Goal: Check status: Check status

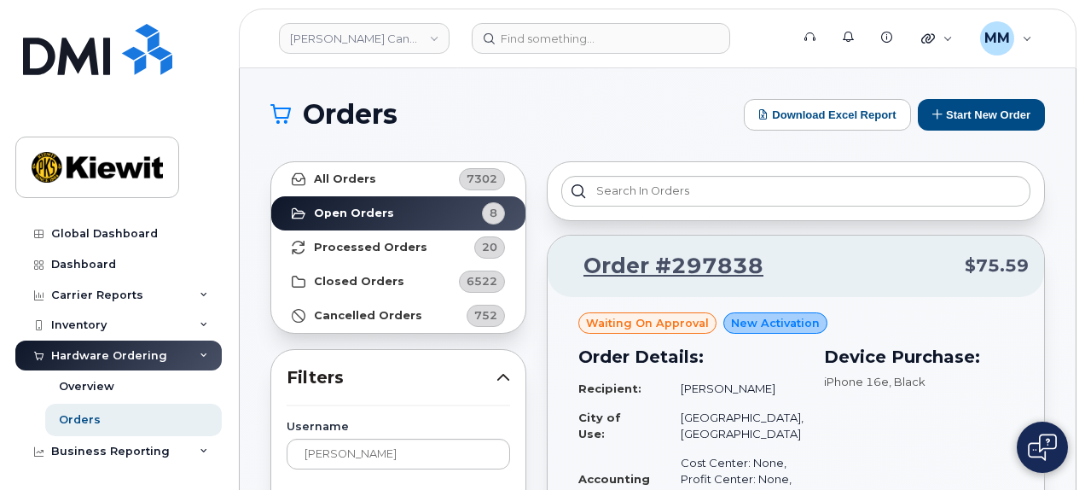
scroll to position [171, 0]
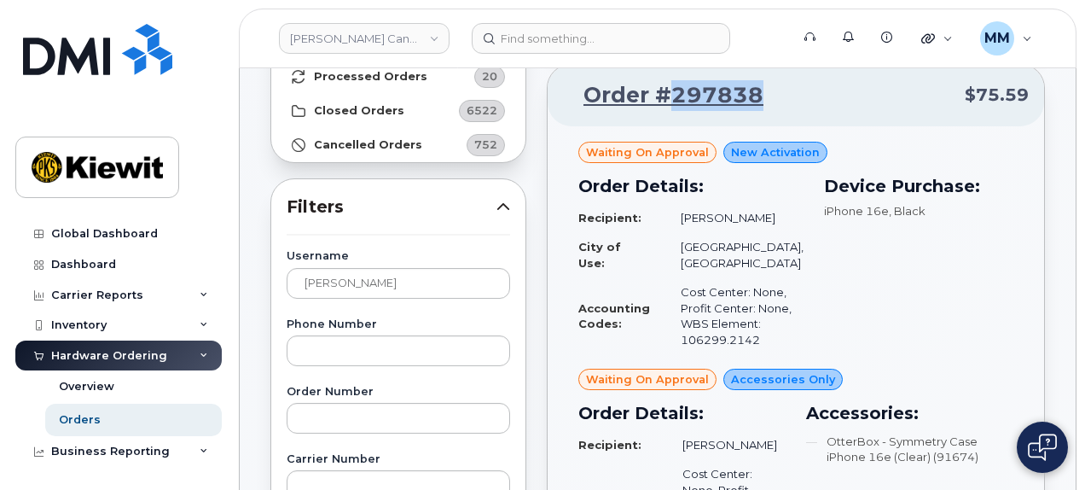
drag, startPoint x: 761, startPoint y: 90, endPoint x: 672, endPoint y: 90, distance: 88.7
click at [672, 90] on p "Order #297838 $75.59" at bounding box center [796, 95] width 466 height 31
copy link "297838"
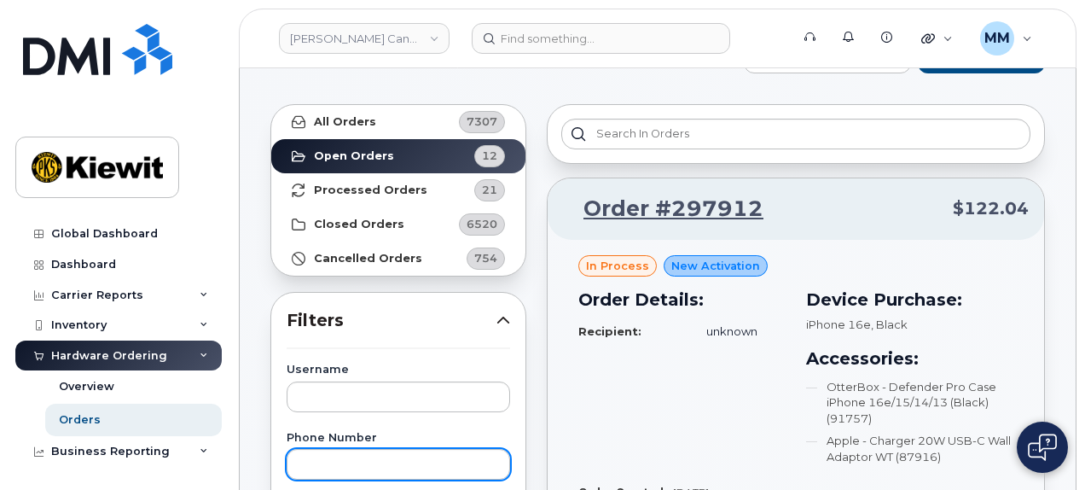
scroll to position [171, 0]
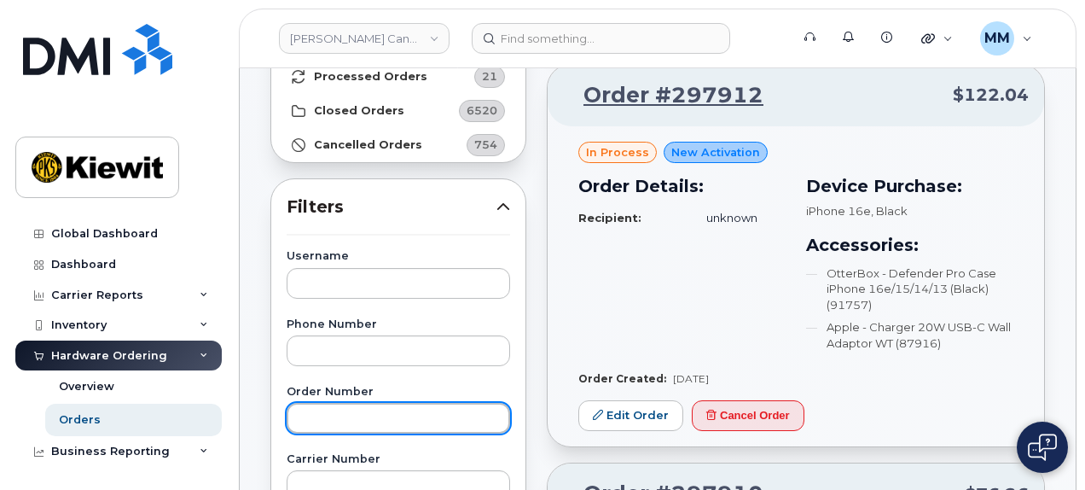
click at [360, 412] on input "text" at bounding box center [399, 418] width 224 height 31
paste input "297838"
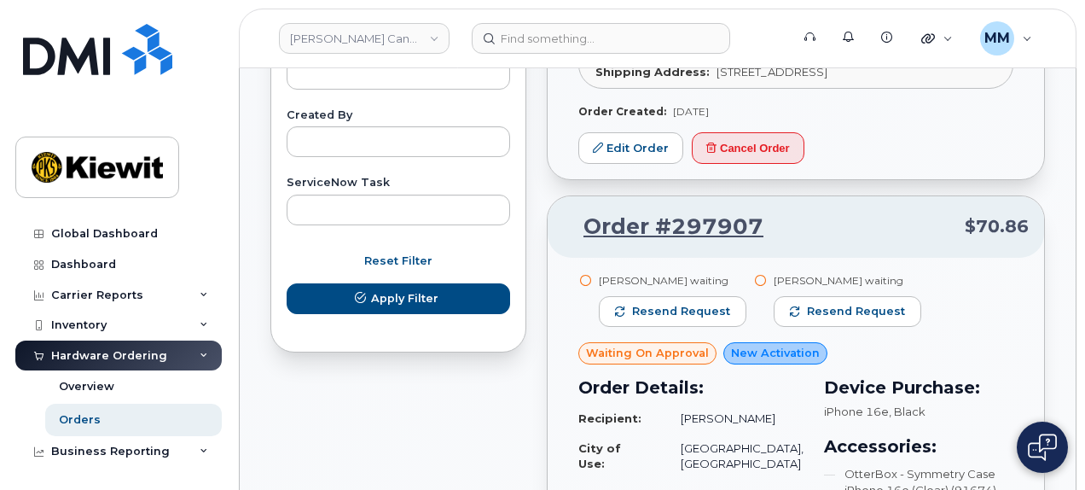
scroll to position [1109, 0]
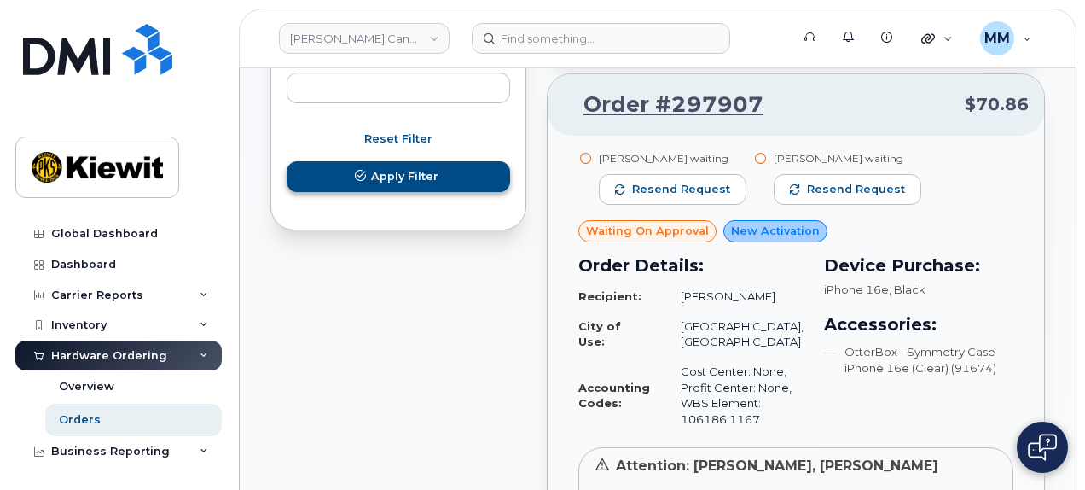
type input "297838"
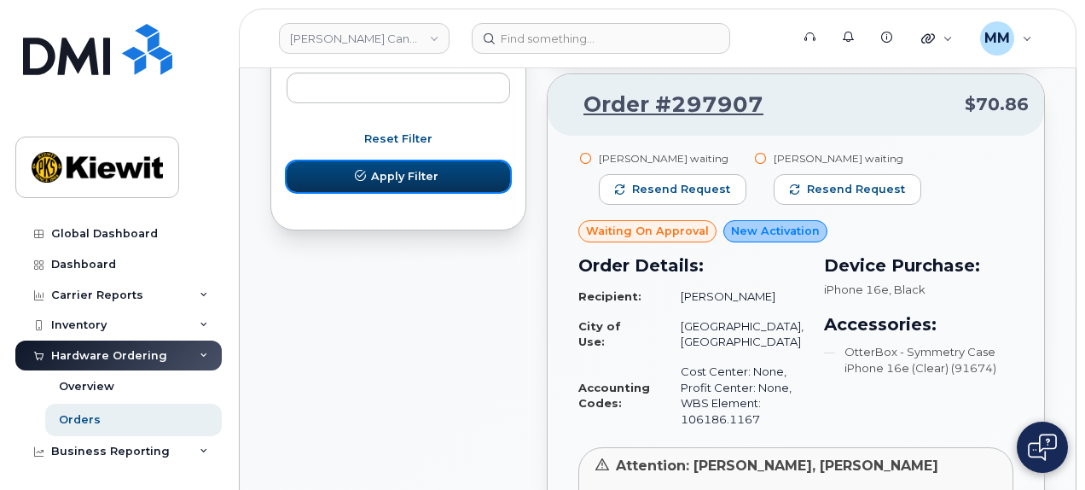
click at [398, 182] on span "Apply Filter" at bounding box center [404, 176] width 67 height 16
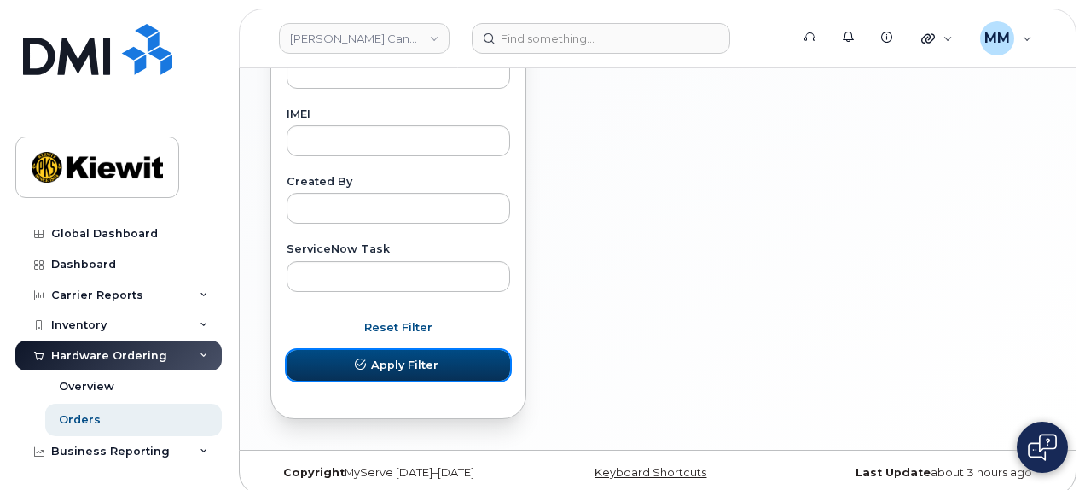
scroll to position [932, 0]
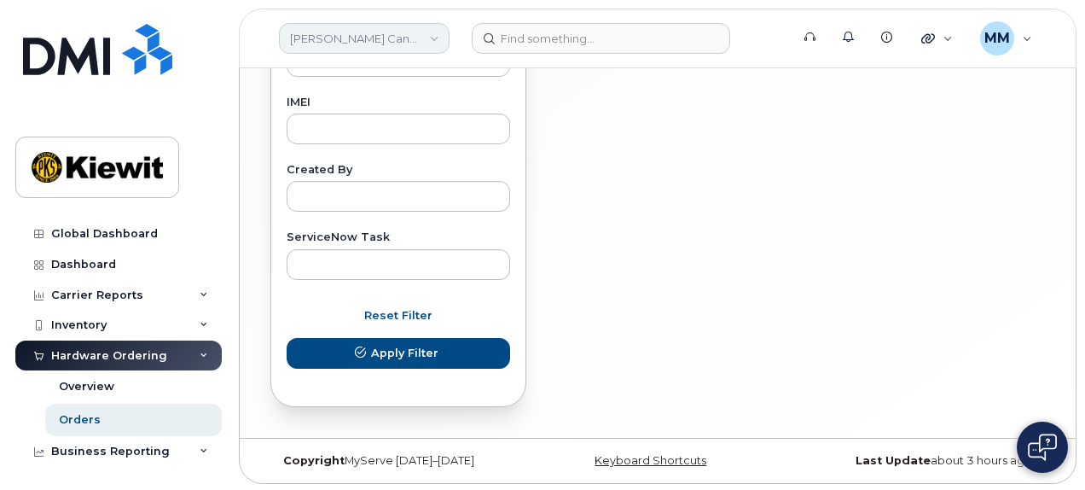
click at [430, 38] on link "Kiewit Canada Inc" at bounding box center [364, 38] width 171 height 31
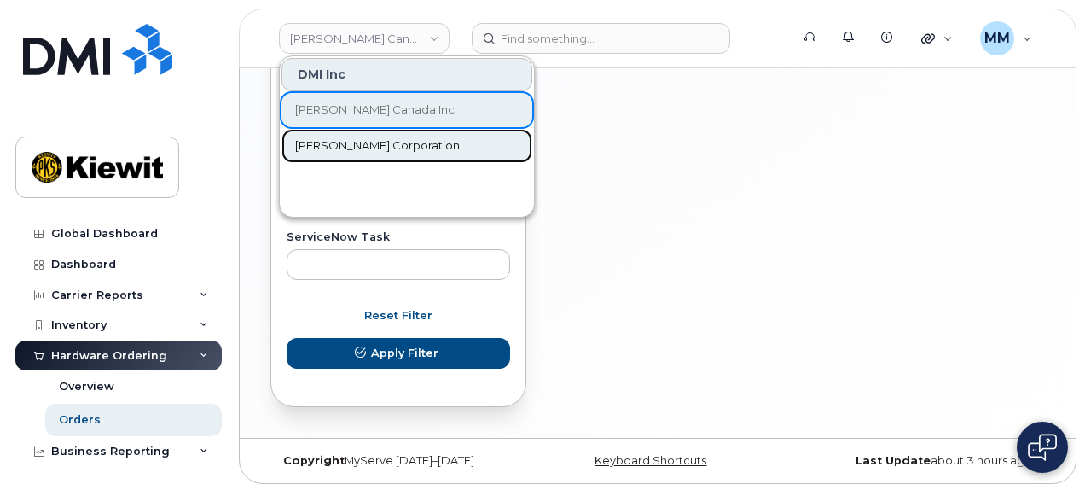
click at [382, 140] on span "[PERSON_NAME] Corporation" at bounding box center [377, 145] width 165 height 17
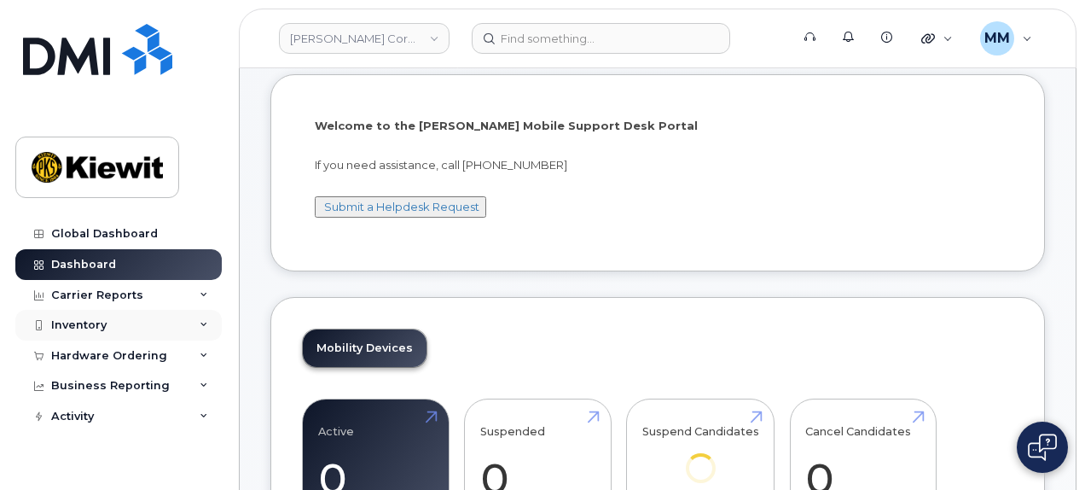
scroll to position [85, 0]
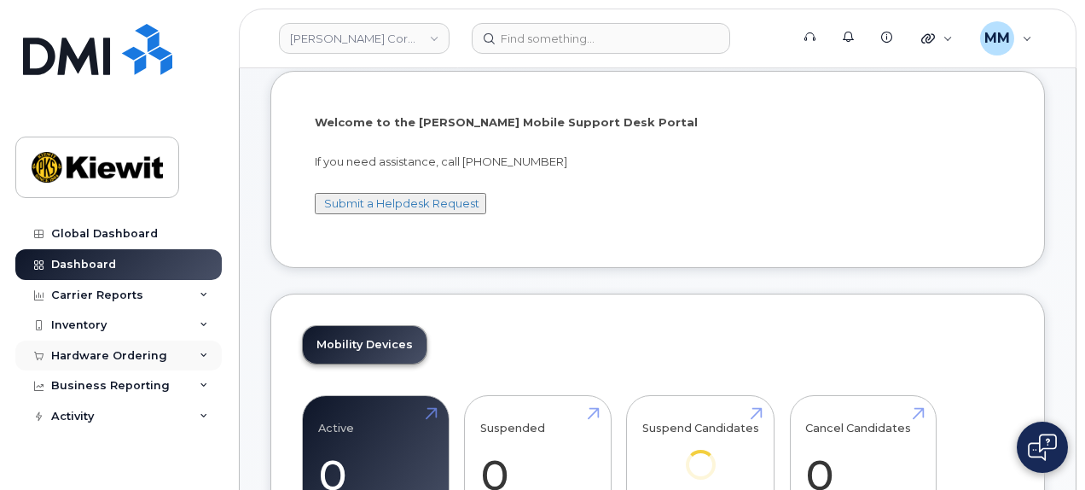
click at [82, 352] on div "Hardware Ordering" at bounding box center [109, 356] width 116 height 14
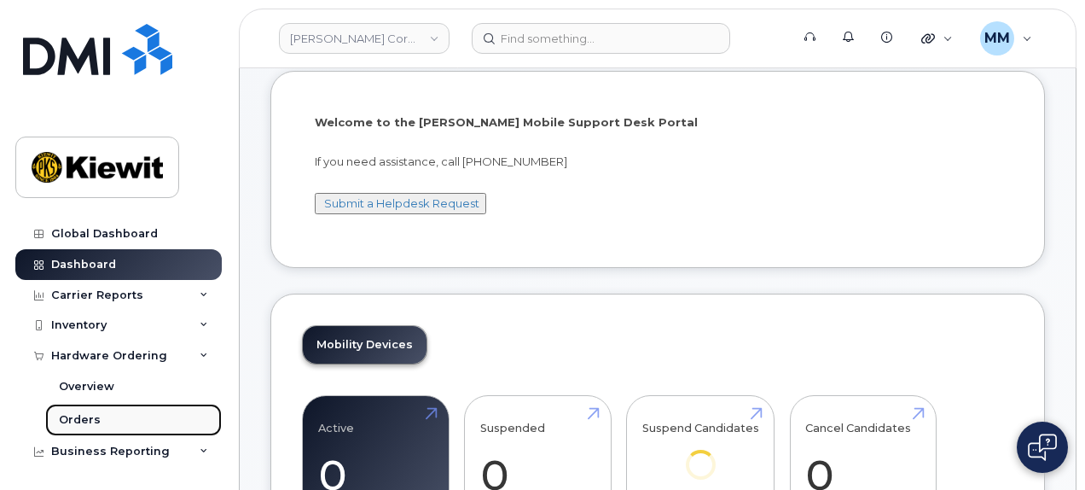
click at [87, 424] on div "Orders" at bounding box center [80, 419] width 42 height 15
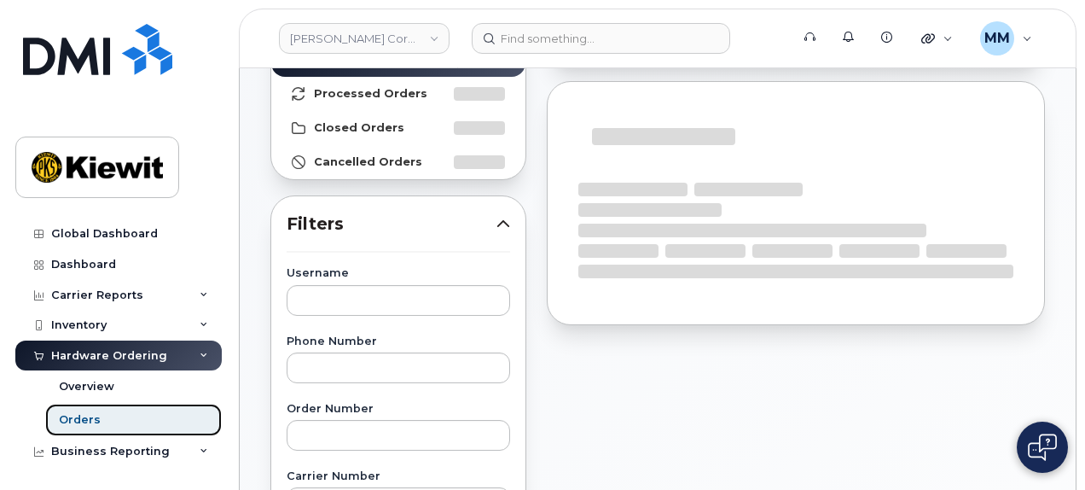
scroll to position [171, 0]
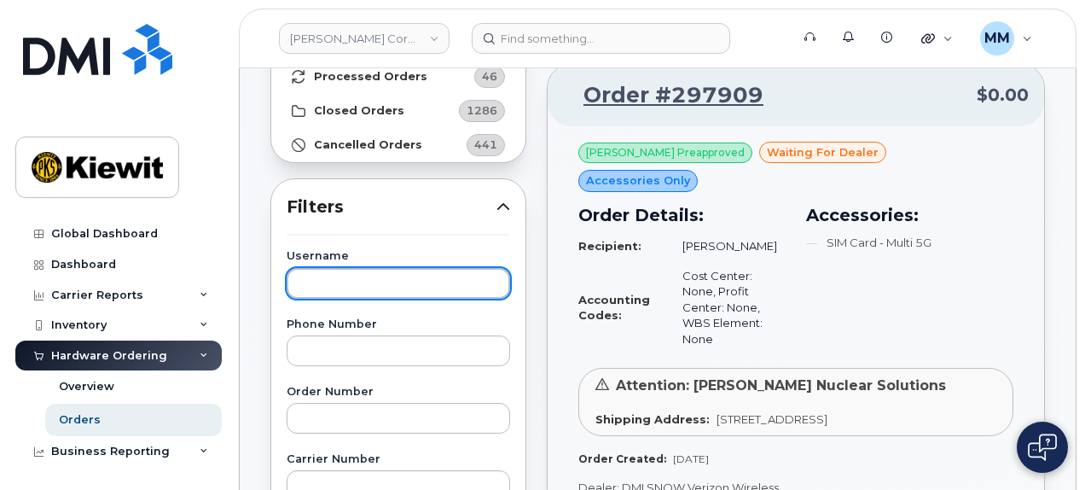
click at [352, 291] on input "text" at bounding box center [399, 283] width 224 height 31
paste input "[PERSON_NAME].[PERSON_NAME]"
drag, startPoint x: 355, startPoint y: 283, endPoint x: 369, endPoint y: 317, distance: 37.1
click at [357, 283] on input "[PERSON_NAME].[PERSON_NAME]" at bounding box center [399, 283] width 224 height 31
type input "[PERSON_NAME]"
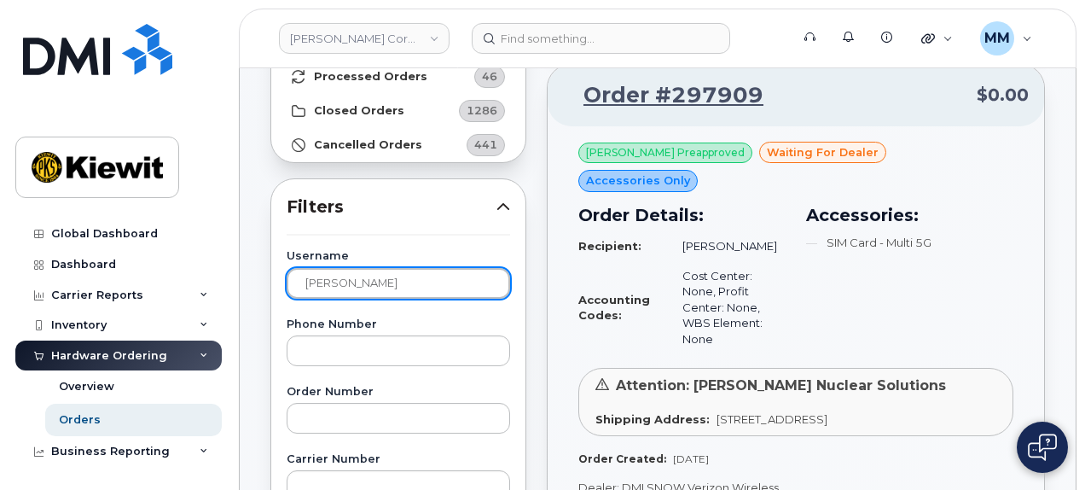
drag, startPoint x: 418, startPoint y: 286, endPoint x: 279, endPoint y: 280, distance: 139.2
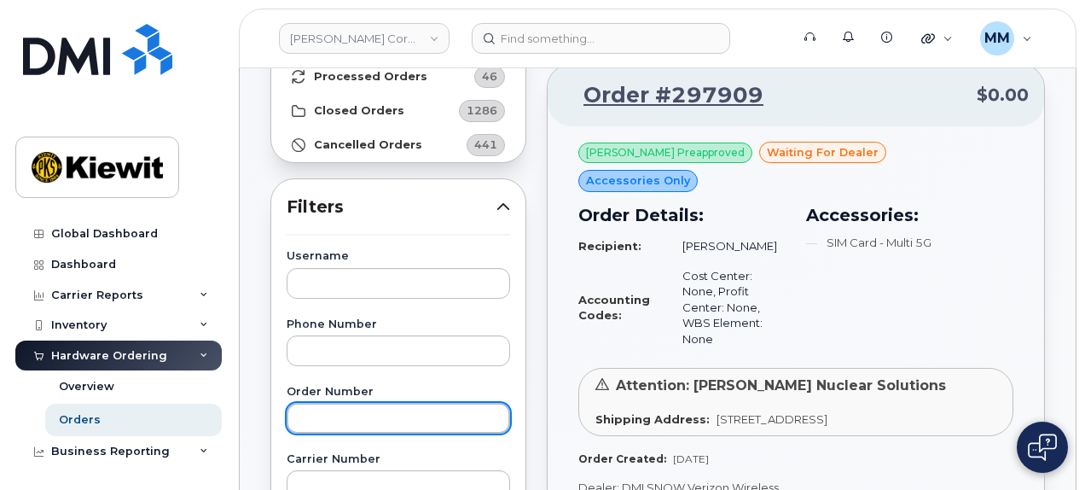
click at [340, 417] on input "text" at bounding box center [399, 418] width 224 height 31
paste input "297712"
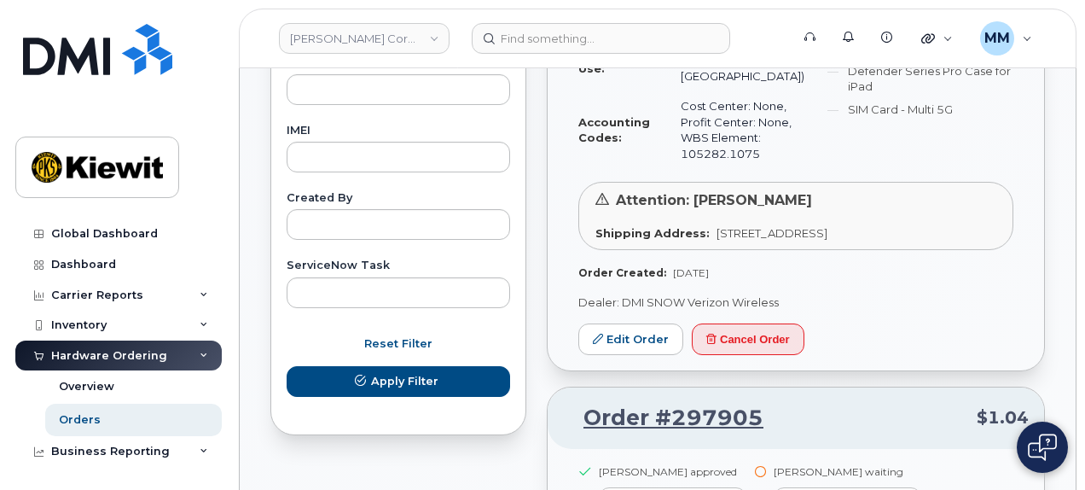
scroll to position [1109, 0]
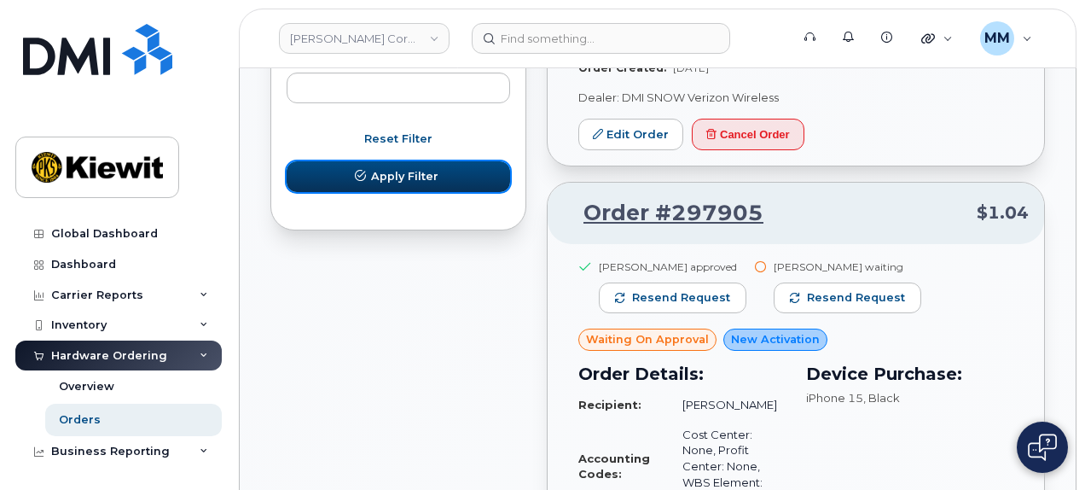
click at [398, 182] on span "Apply Filter" at bounding box center [404, 176] width 67 height 16
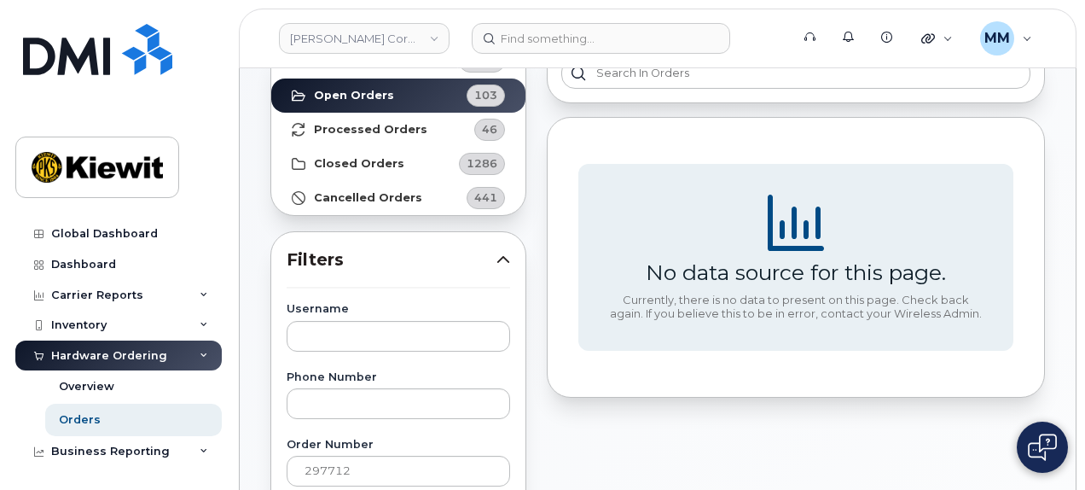
scroll to position [85, 0]
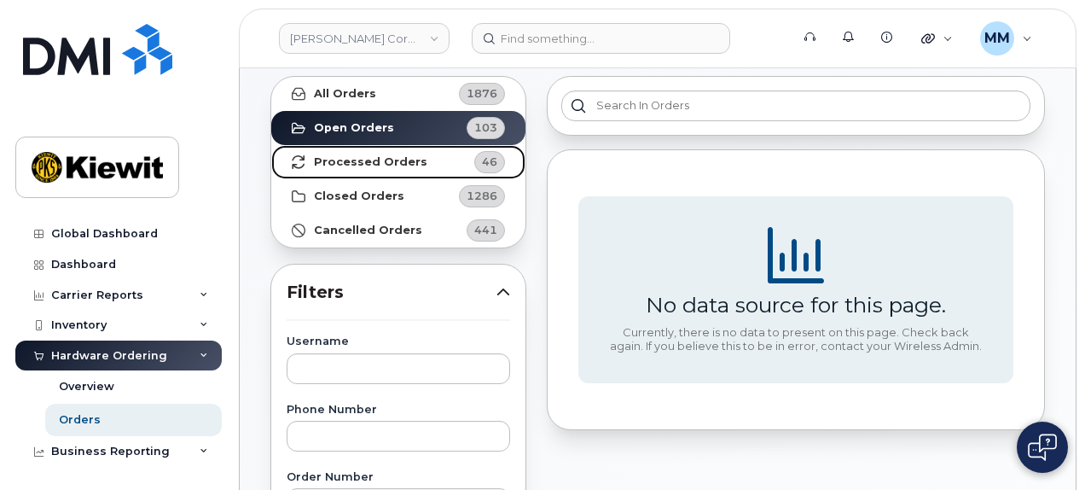
click at [371, 160] on strong "Processed Orders" at bounding box center [370, 162] width 113 height 14
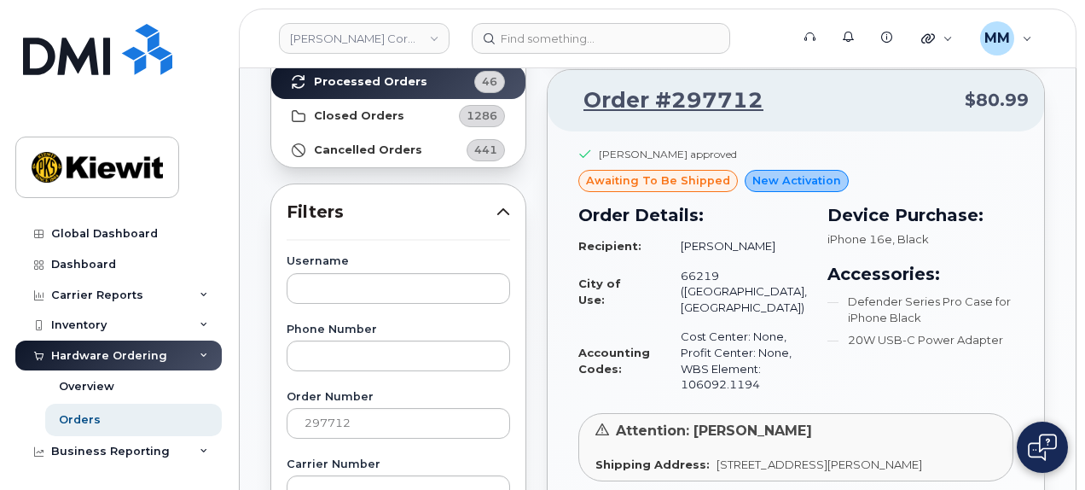
scroll to position [171, 0]
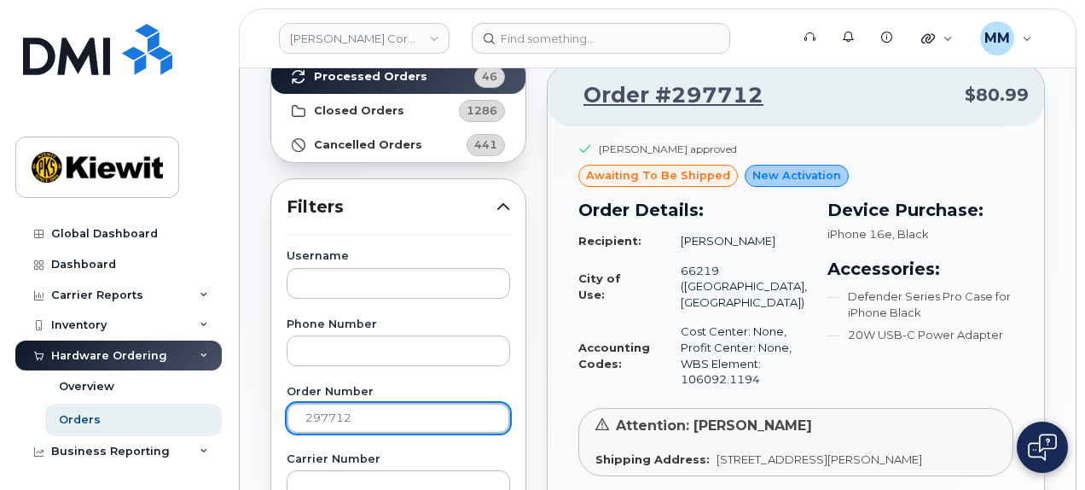
drag, startPoint x: 362, startPoint y: 419, endPoint x: 270, endPoint y: 421, distance: 92.2
paste input "1"
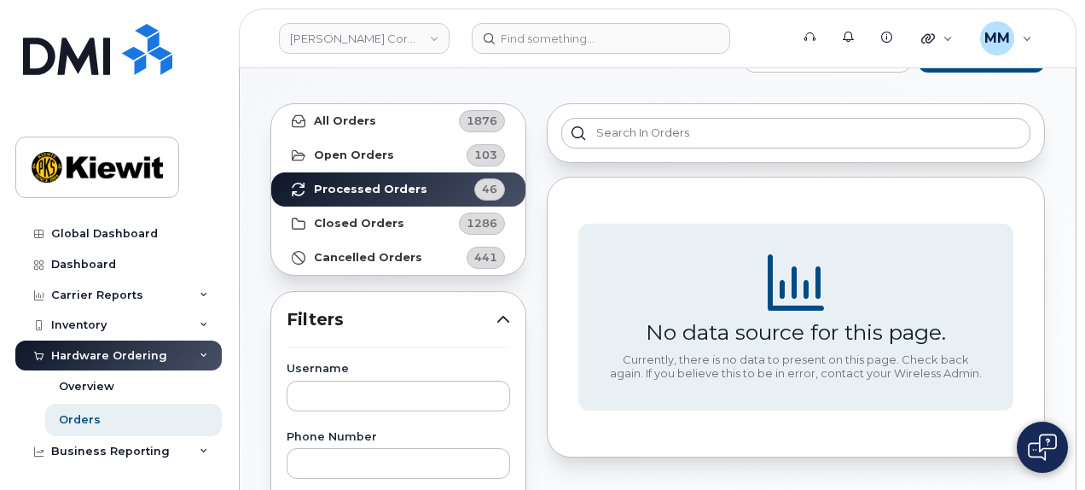
scroll to position [0, 0]
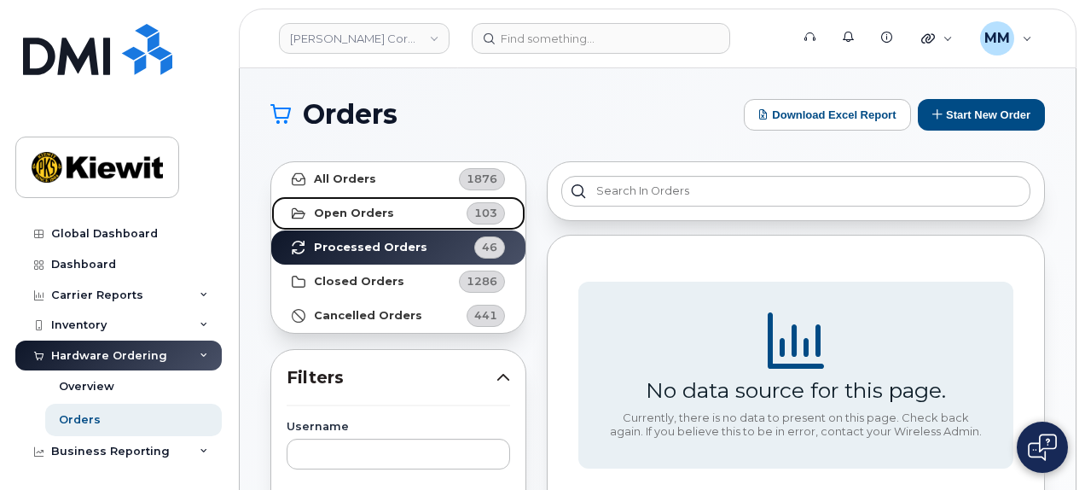
click at [353, 218] on strong "Open Orders" at bounding box center [354, 213] width 80 height 14
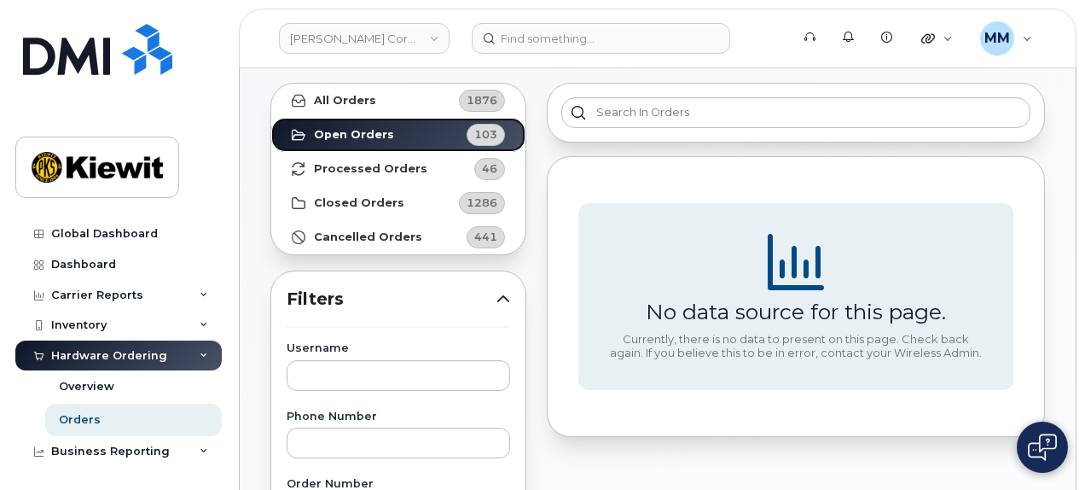
scroll to position [171, 0]
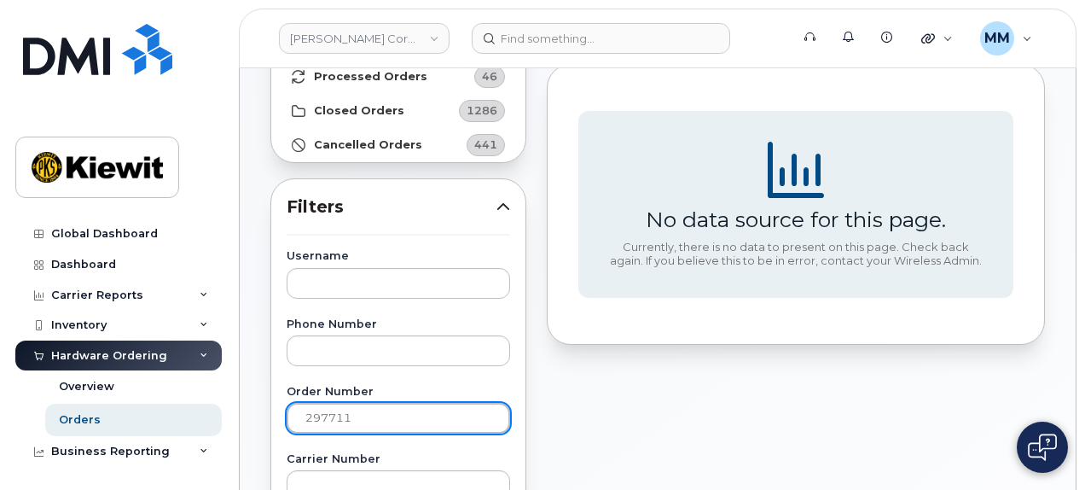
click at [386, 414] on input "297711" at bounding box center [399, 418] width 224 height 31
drag, startPoint x: 386, startPoint y: 417, endPoint x: 360, endPoint y: 419, distance: 26.5
click at [360, 419] on input "297711" at bounding box center [399, 418] width 224 height 31
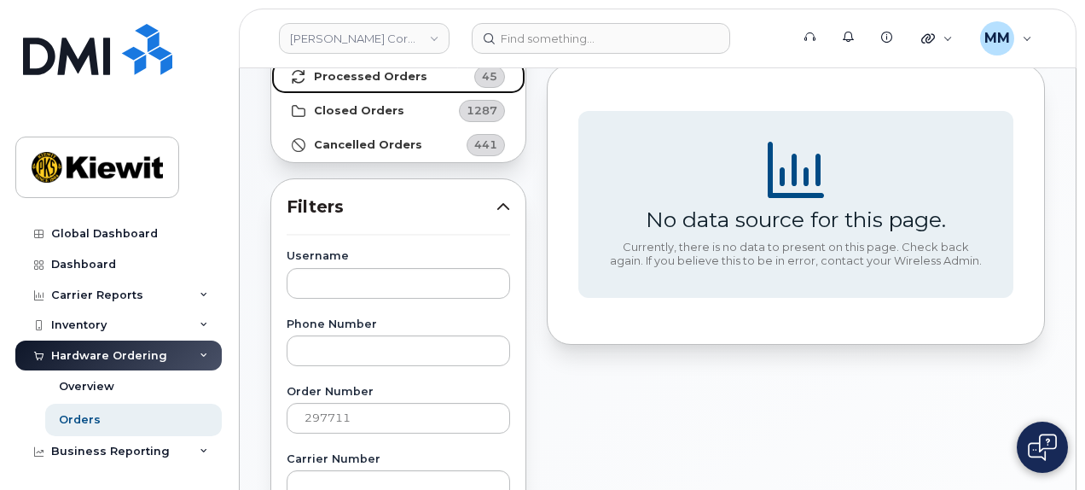
click at [344, 73] on strong "Processed Orders" at bounding box center [370, 77] width 113 height 14
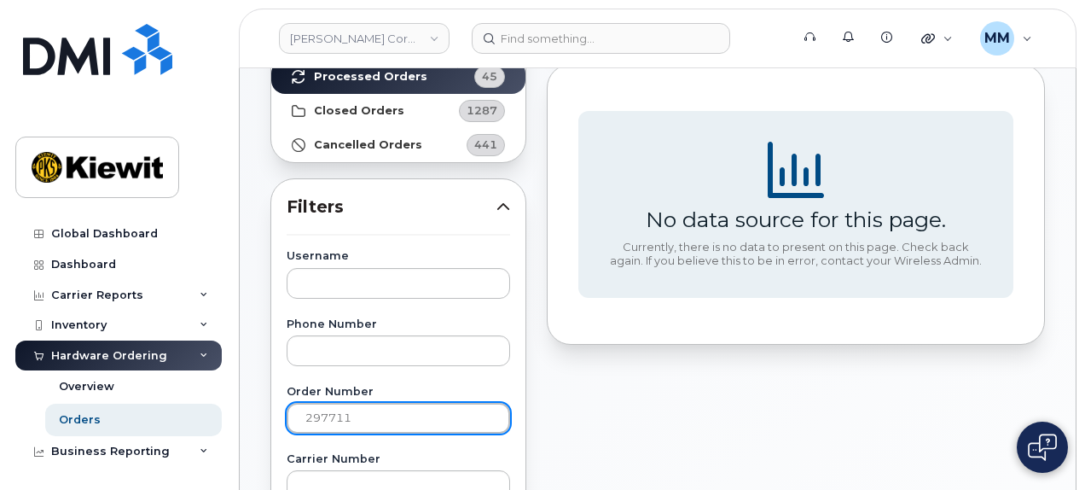
click at [392, 424] on input "297711" at bounding box center [399, 418] width 224 height 31
drag, startPoint x: 398, startPoint y: 411, endPoint x: 271, endPoint y: 412, distance: 127.1
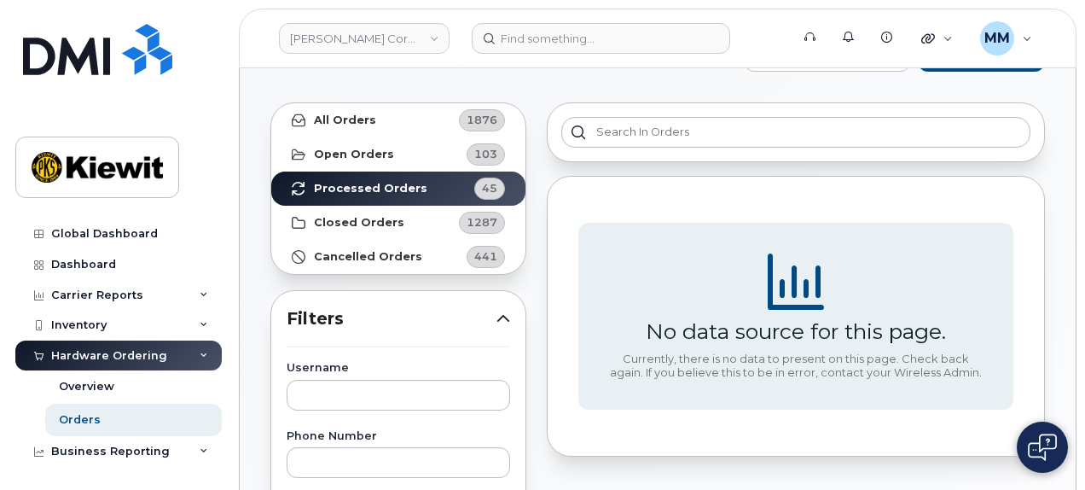
scroll to position [0, 0]
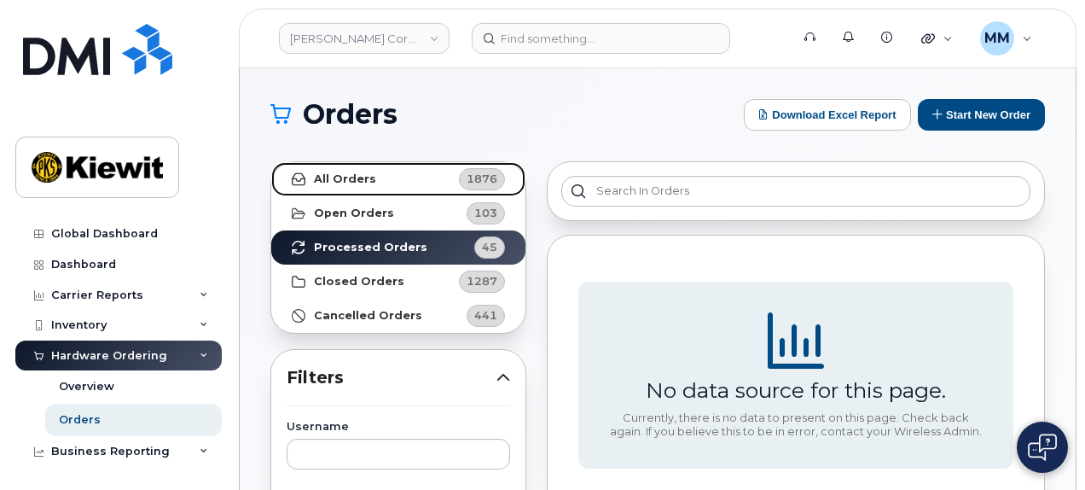
click at [373, 183] on link "All Orders 1876" at bounding box center [398, 179] width 254 height 34
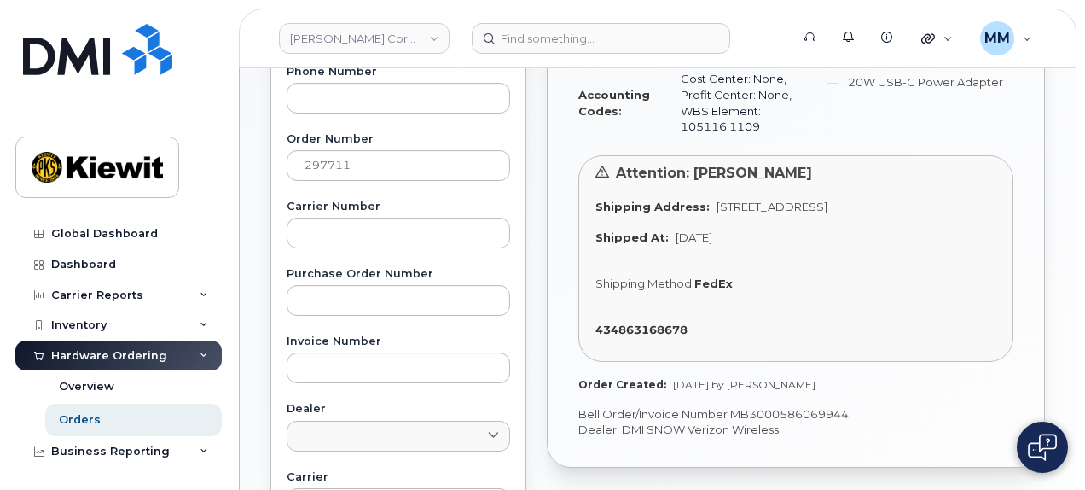
scroll to position [427, 0]
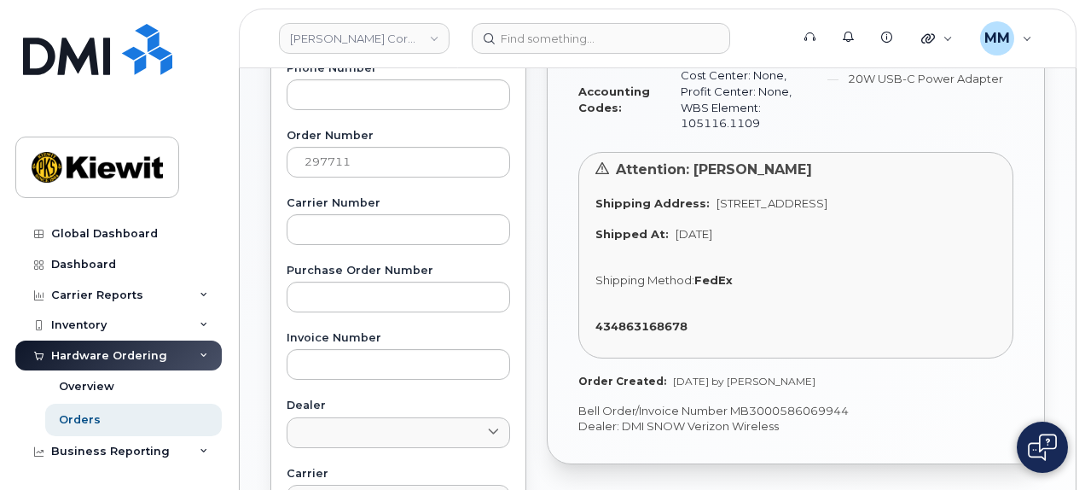
click at [659, 332] on div "434863168678" at bounding box center [795, 326] width 401 height 16
copy strong "434863168678"
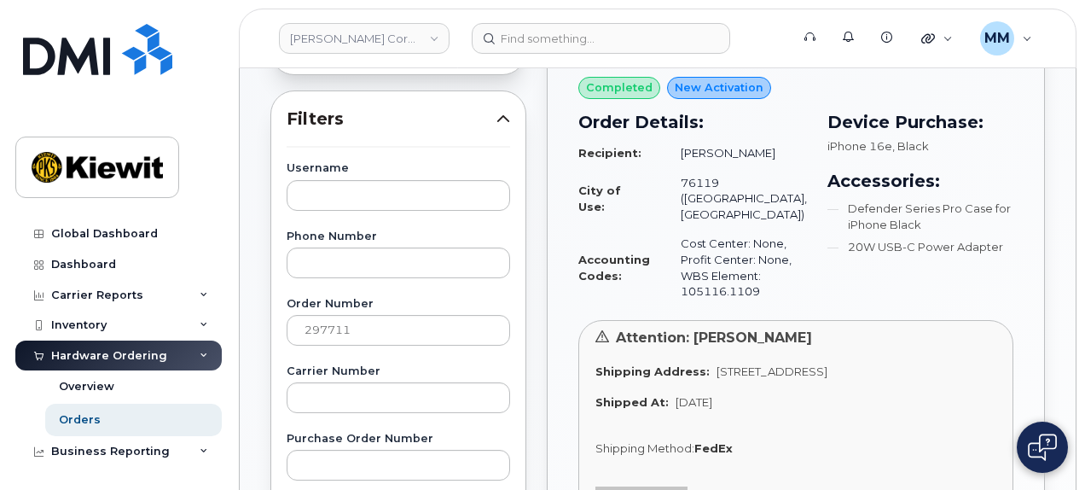
scroll to position [256, 0]
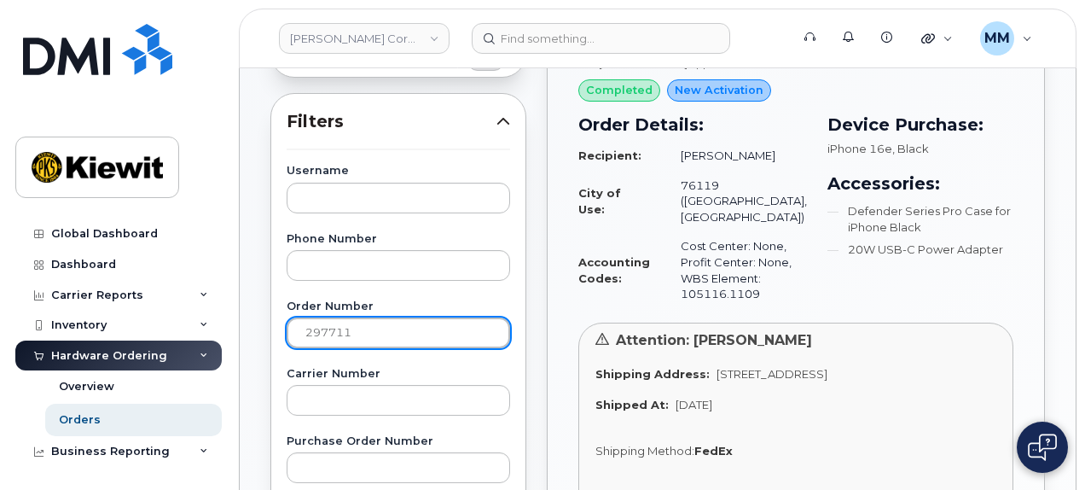
drag, startPoint x: 362, startPoint y: 337, endPoint x: 258, endPoint y: 335, distance: 104.1
click at [258, 335] on div "Orders Download Excel Report Start New Order All Orders 1876 Open Orders 103 Pr…" at bounding box center [658, 463] width 836 height 1302
paste input "92"
type input "297792"
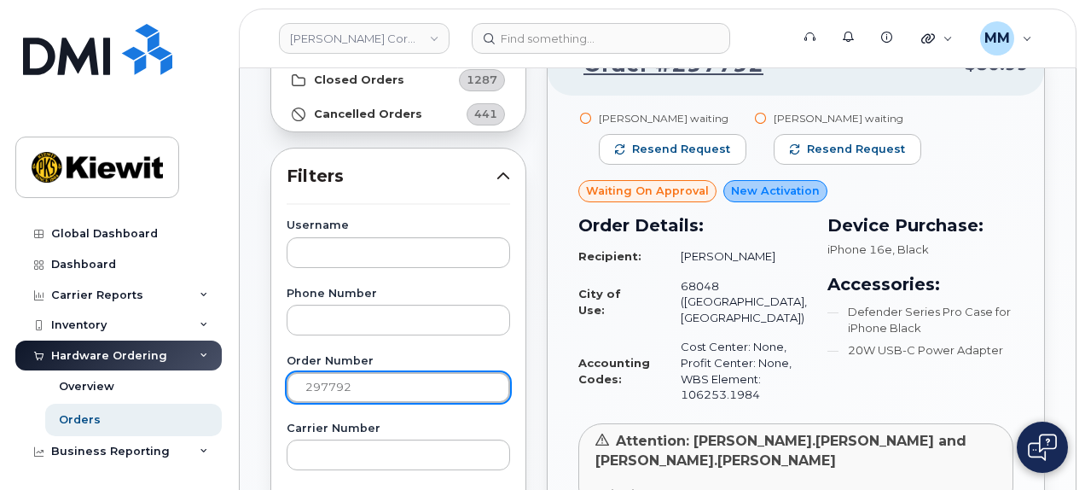
scroll to position [85, 0]
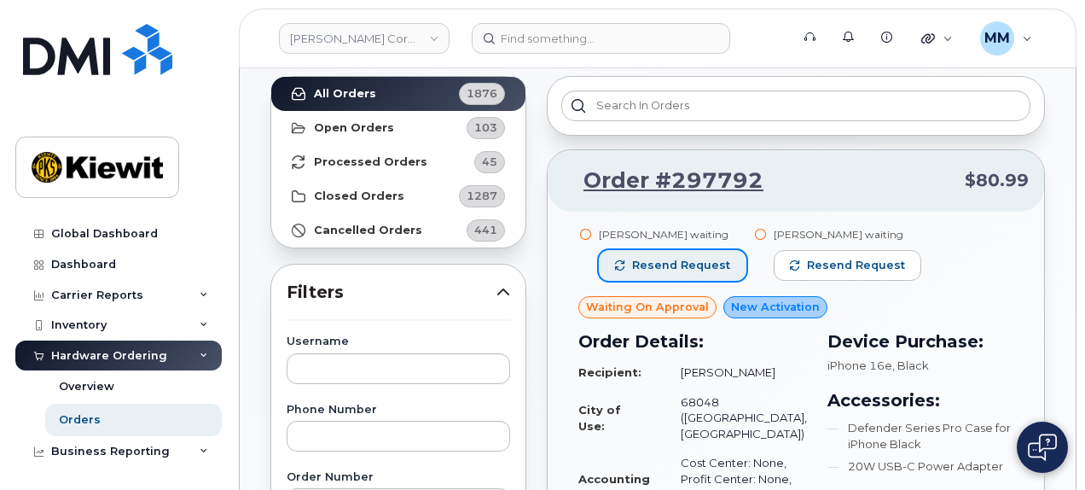
click at [696, 265] on span "Resend request" at bounding box center [681, 265] width 98 height 15
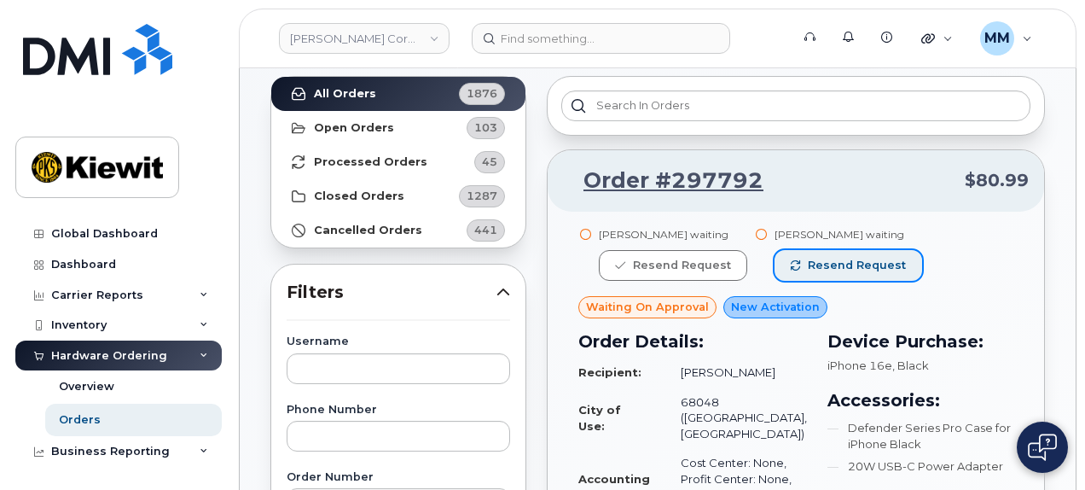
click at [808, 266] on span "Resend request" at bounding box center [857, 265] width 98 height 15
